Goal: Find specific page/section

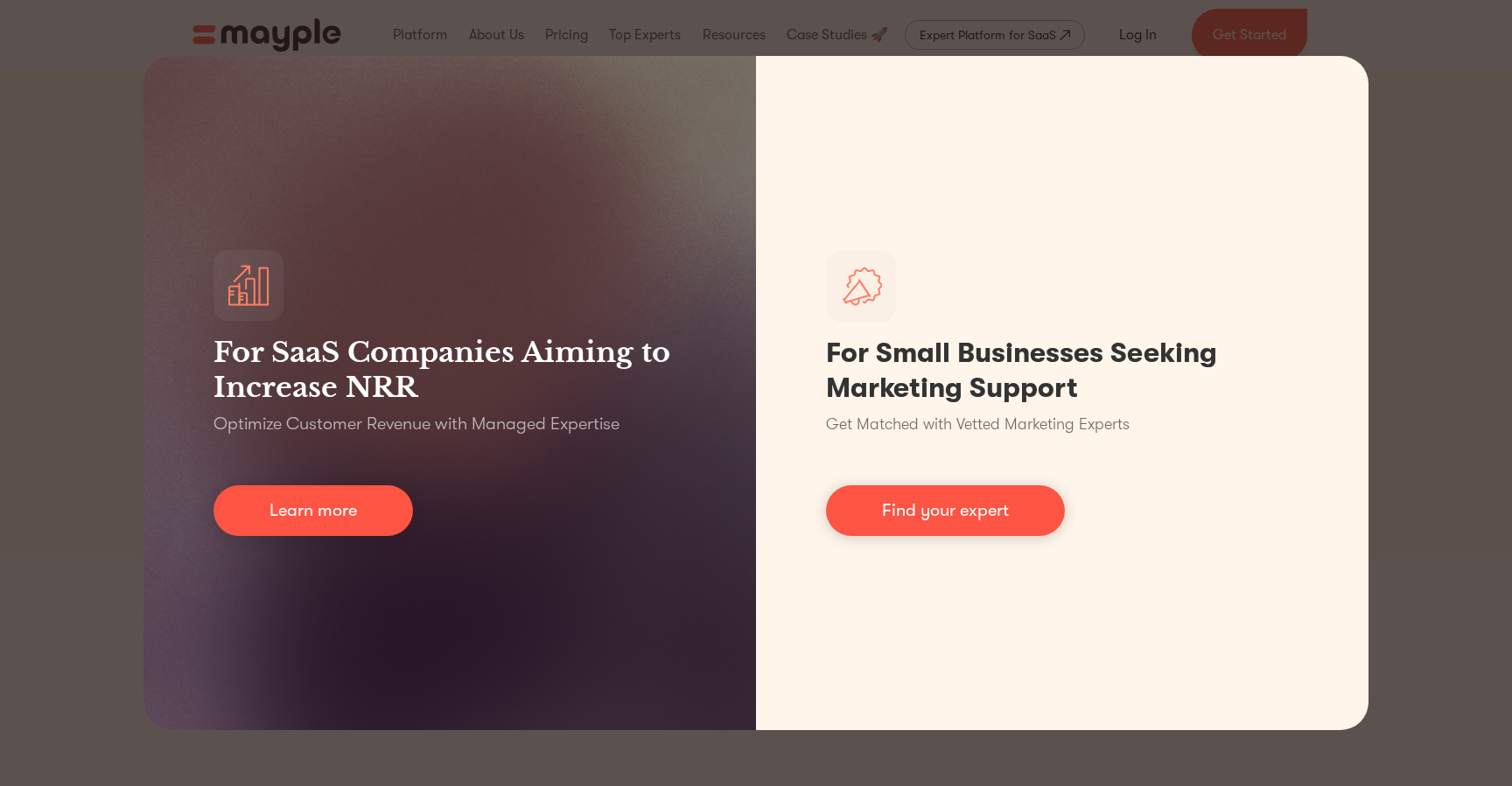
click at [109, 456] on div "For SaaS Companies Aiming to Increase NRR Optimize Customer Revenue with Manage…" at bounding box center [756, 393] width 1512 height 786
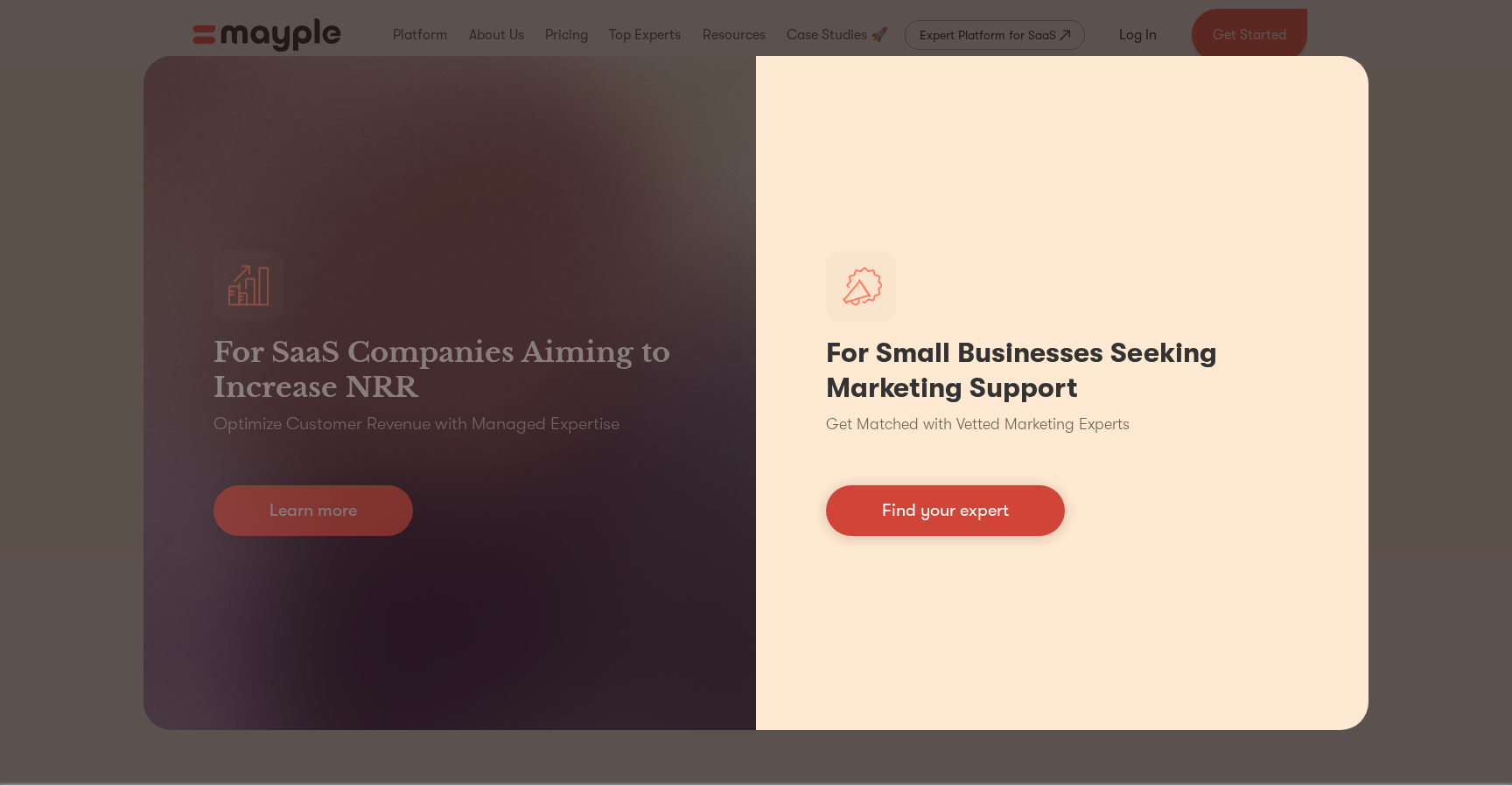
click at [986, 505] on link "Find your expert" at bounding box center [946, 511] width 239 height 51
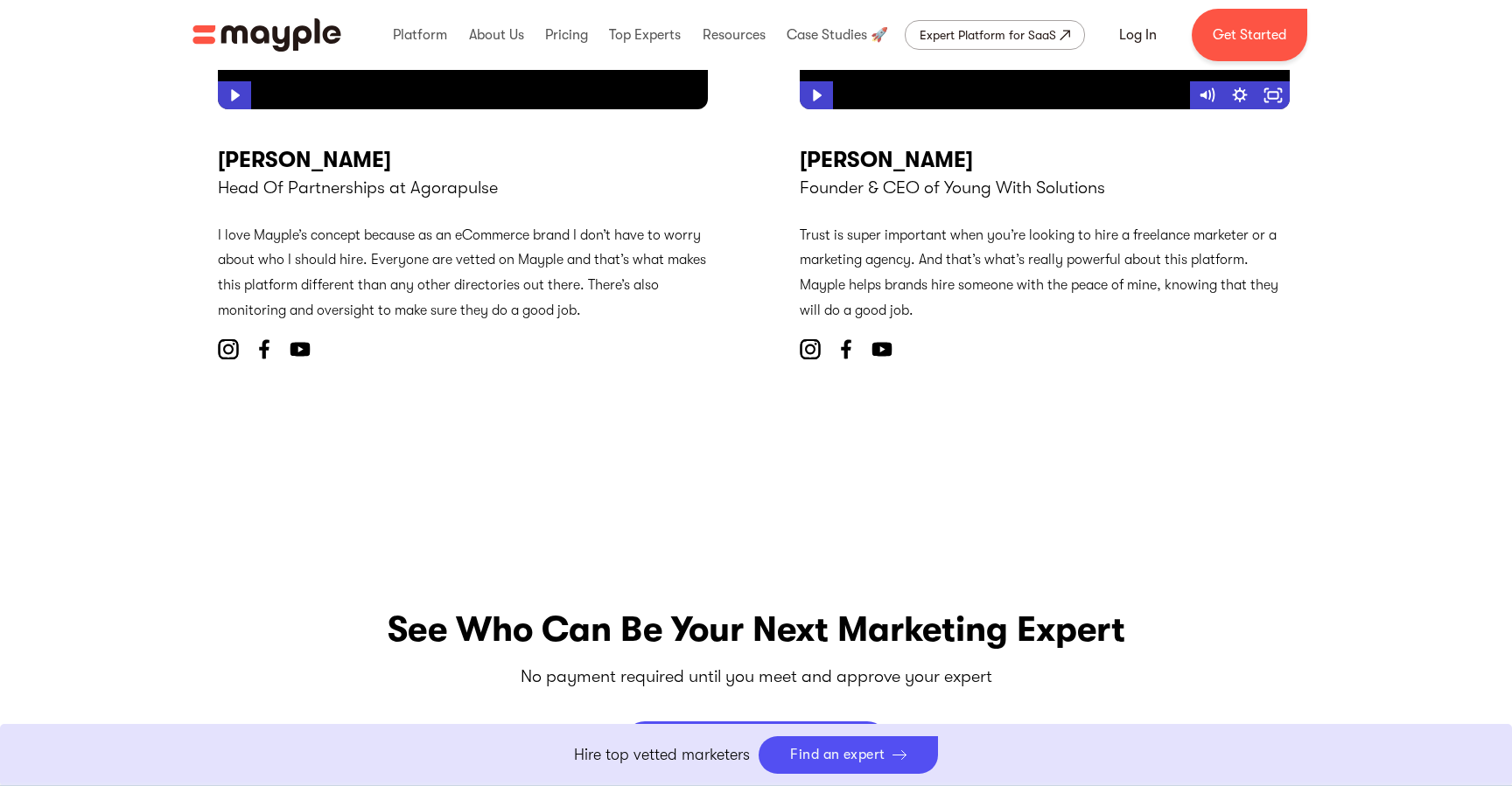
scroll to position [6416, 0]
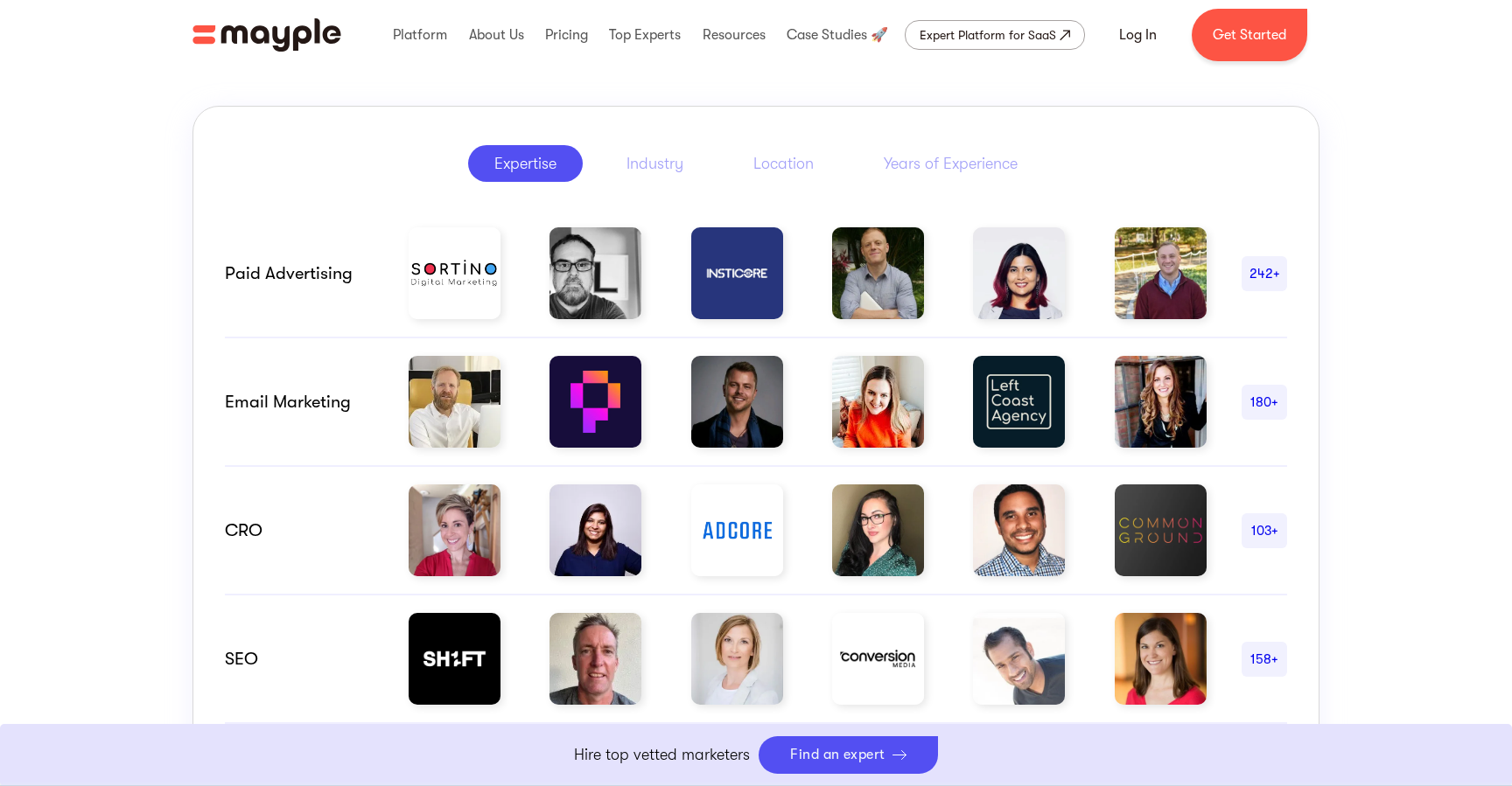
scroll to position [823, 0]
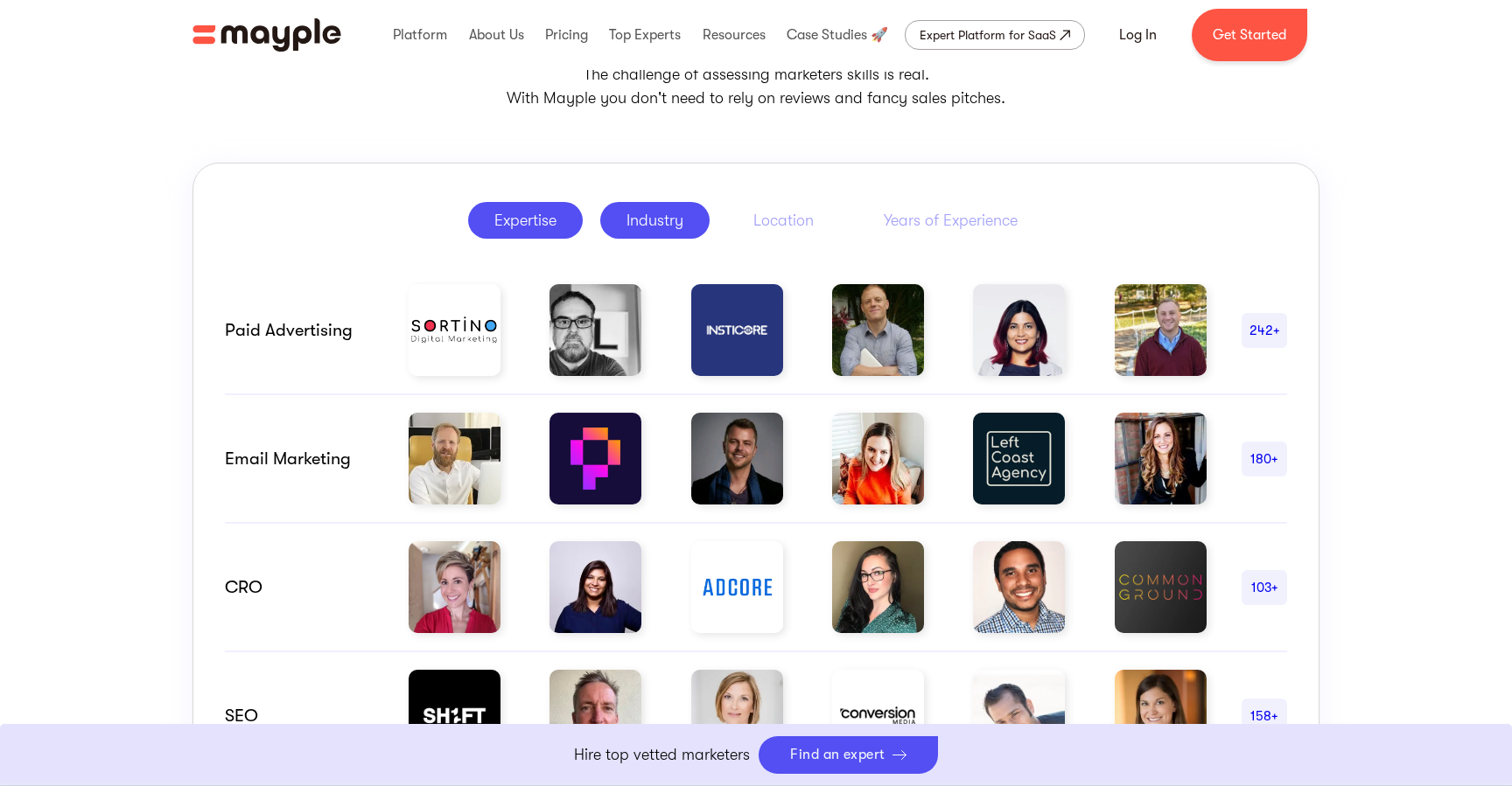
click at [693, 205] on link "Industry" at bounding box center [655, 220] width 109 height 37
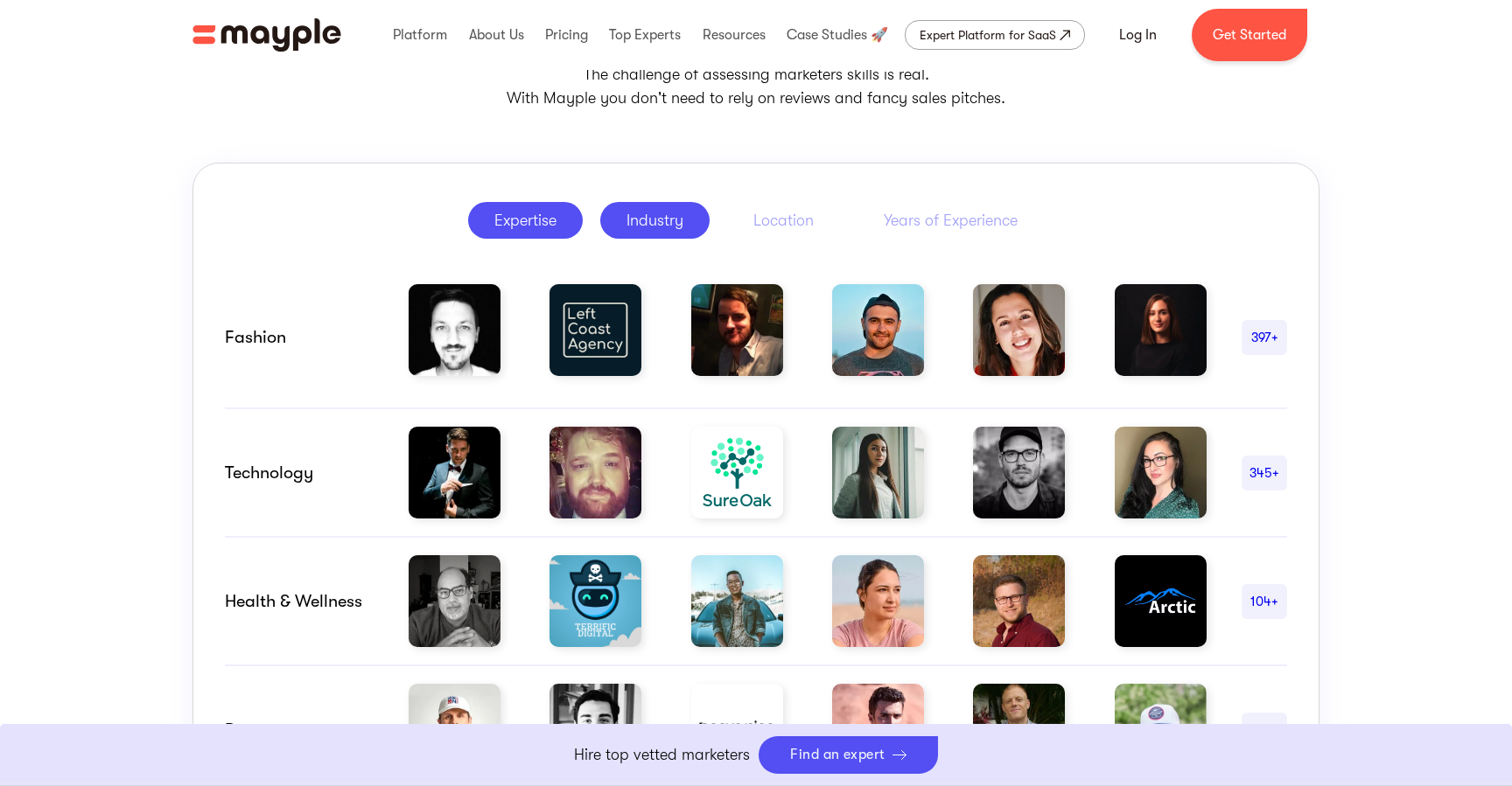
click at [538, 218] on div "Expertise" at bounding box center [526, 220] width 63 height 21
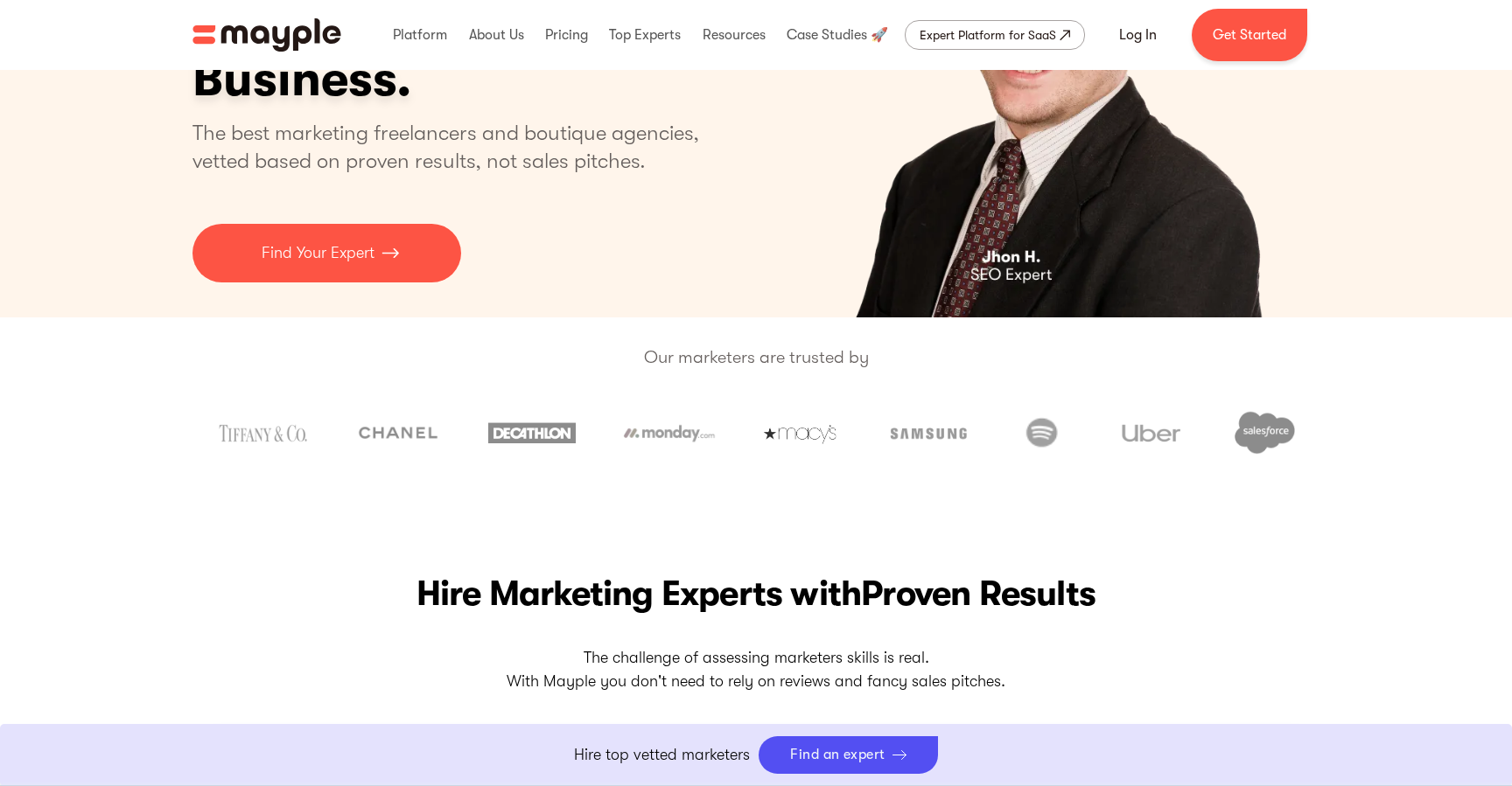
scroll to position [0, 0]
